Goal: Transaction & Acquisition: Register for event/course

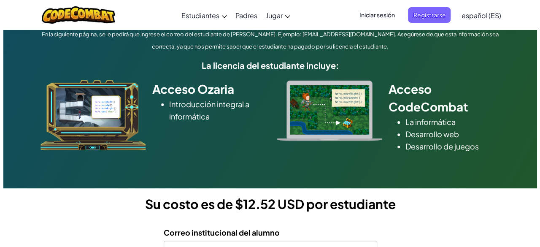
scroll to position [78, 0]
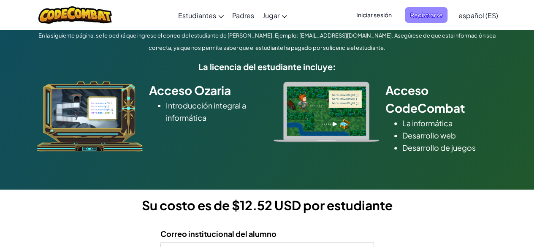
click at [421, 20] on span "Registrarse" at bounding box center [426, 15] width 43 height 16
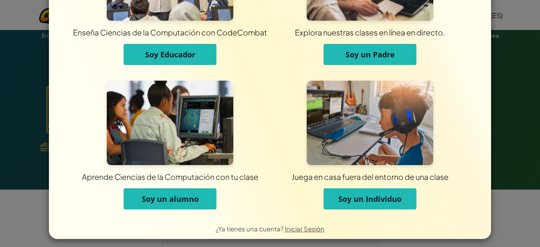
scroll to position [87, 0]
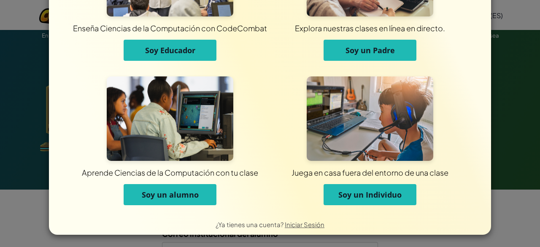
click at [375, 194] on span "Soy un Individuo" at bounding box center [369, 194] width 63 height 10
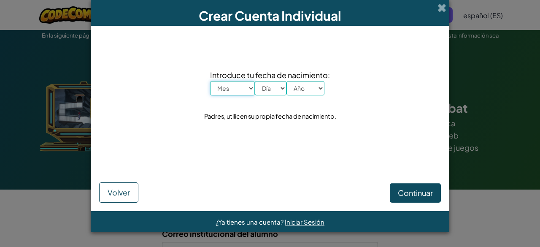
scroll to position [0, 0]
select select "1"
select select "22"
select select "1992"
click button "Continuar" at bounding box center [415, 192] width 51 height 19
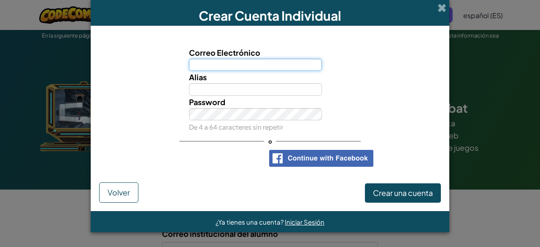
click at [240, 65] on input "Correo Electrónico" at bounding box center [255, 65] width 133 height 12
type input "al07110006@tecmilenio.mx"
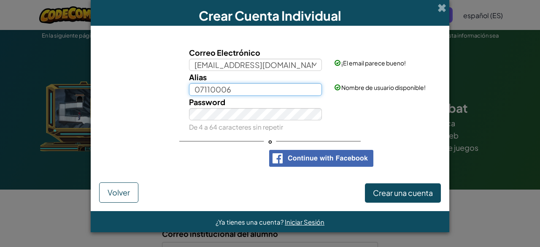
type input "07110006"
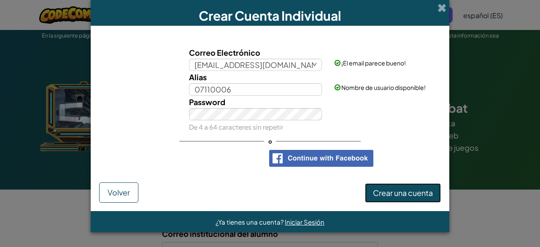
click at [408, 192] on span "Crear una cuenta" at bounding box center [403, 193] width 60 height 10
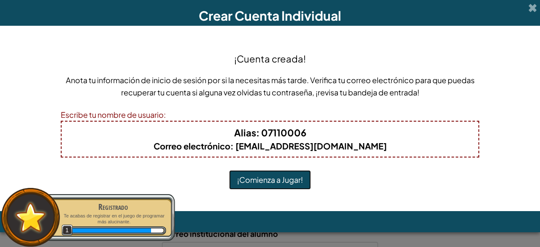
click at [300, 178] on button "¡Comienza a Jugar!" at bounding box center [270, 179] width 82 height 19
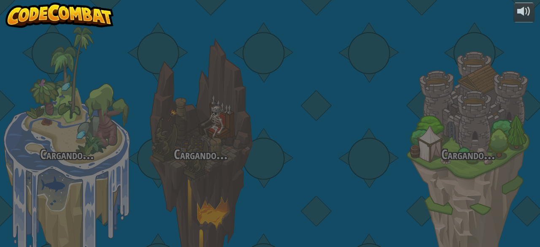
select select "es-ES"
